Goal: Transaction & Acquisition: Purchase product/service

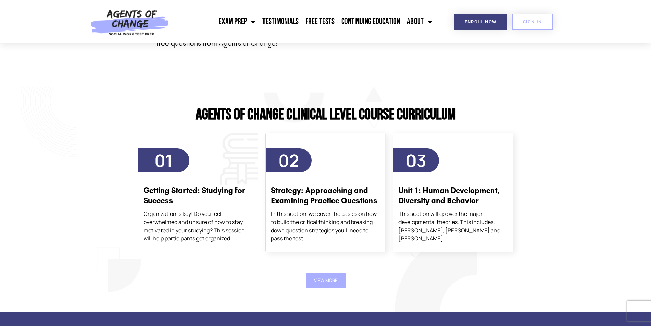
click at [165, 157] on span "01" at bounding box center [164, 160] width 18 height 23
click at [335, 283] on button "View More" at bounding box center [326, 280] width 40 height 15
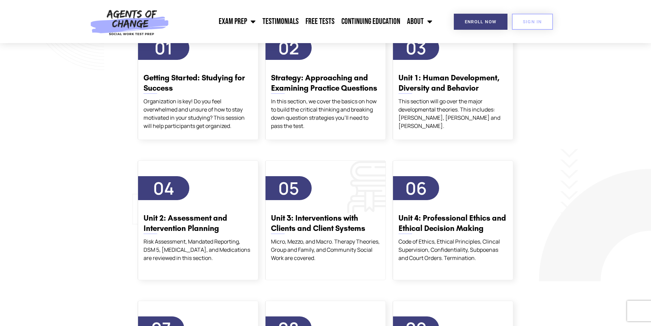
scroll to position [1094, 0]
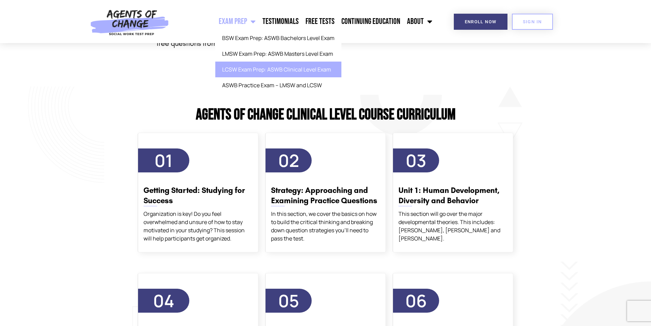
click at [247, 23] on link "Exam Prep" at bounding box center [237, 21] width 44 height 17
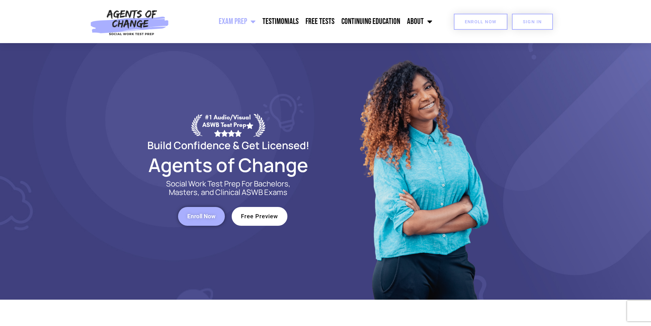
click at [463, 25] on link "Enroll Now" at bounding box center [481, 22] width 54 height 16
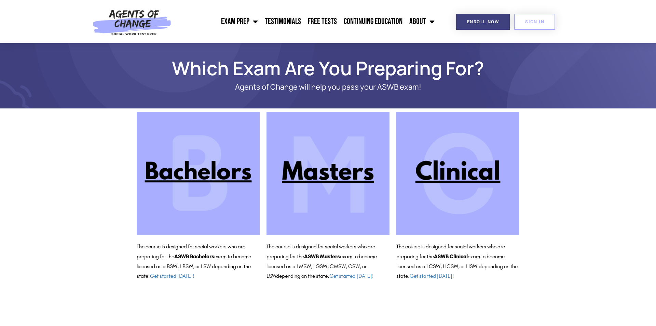
click at [488, 177] on img at bounding box center [458, 173] width 123 height 123
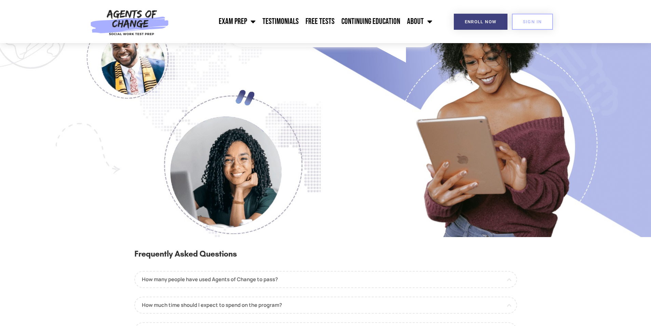
scroll to position [547, 0]
